Goal: Check status: Check status

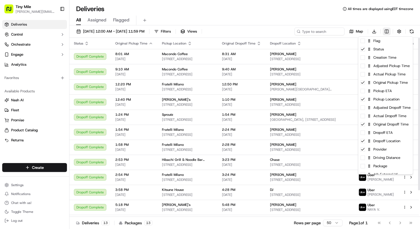
click at [389, 32] on html "Tiny Mile [PERSON_NAME][EMAIL_ADDRESS] Toggle Sidebar Deliveries Control Orches…" at bounding box center [210, 114] width 420 height 229
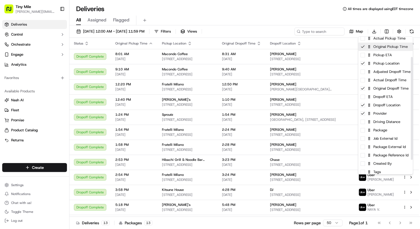
scroll to position [46, 0]
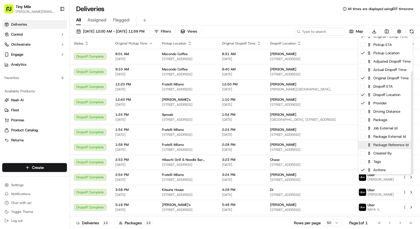
click at [364, 147] on div "Package Reference Id" at bounding box center [385, 145] width 54 height 8
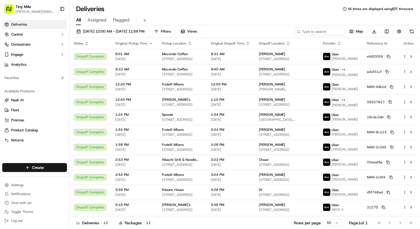
click at [348, 20] on html "Tiny Mile [PERSON_NAME][EMAIL_ADDRESS] Toggle Sidebar Deliveries Control Orches…" at bounding box center [210, 114] width 420 height 229
click at [377, 45] on span "Reference Id" at bounding box center [377, 43] width 20 height 4
click at [377, 41] on span "Reference Id" at bounding box center [377, 43] width 20 height 4
click at [323, 34] on input at bounding box center [311, 31] width 67 height 8
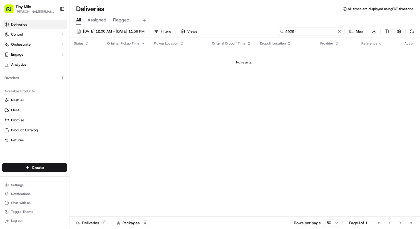
type input "5925"
drag, startPoint x: 297, startPoint y: 29, endPoint x: 280, endPoint y: 29, distance: 16.9
click at [280, 29] on div "5925" at bounding box center [311, 31] width 67 height 8
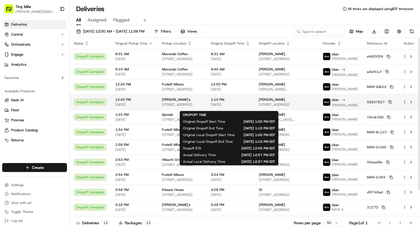
click at [240, 102] on span "1:10 PM" at bounding box center [230, 99] width 39 height 4
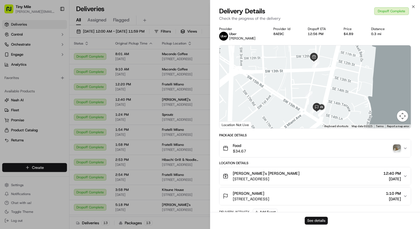
click at [312, 219] on button "See details" at bounding box center [316, 220] width 23 height 8
